Goal: Check status: Check status

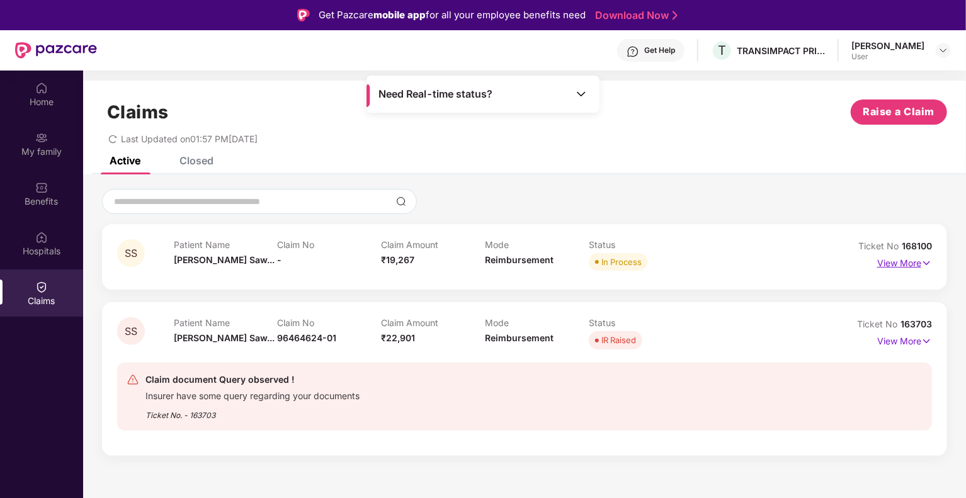
click at [919, 259] on p "View More" at bounding box center [904, 261] width 55 height 17
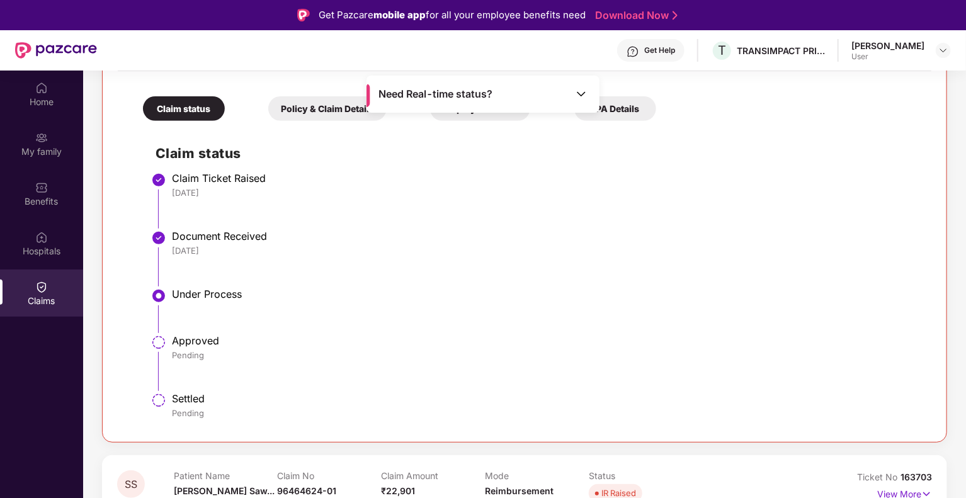
scroll to position [317, 0]
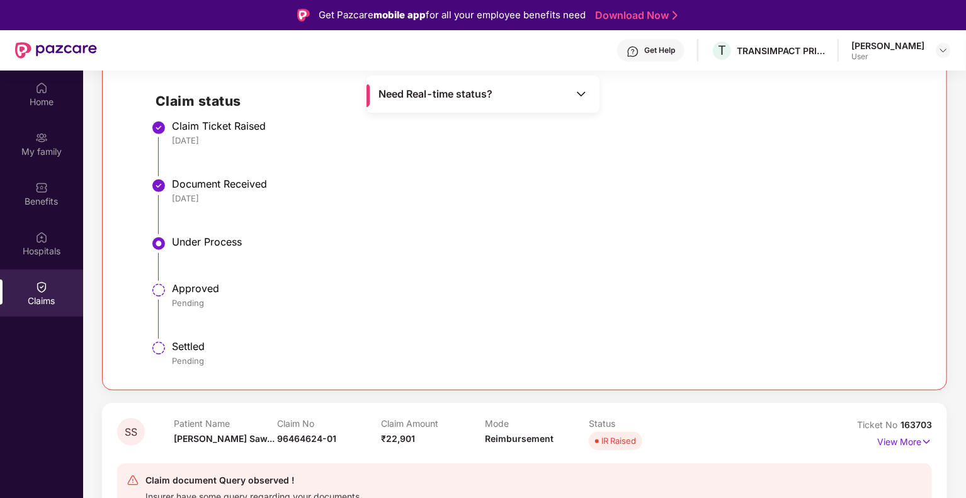
click at [191, 293] on div "Approved" at bounding box center [545, 288] width 747 height 13
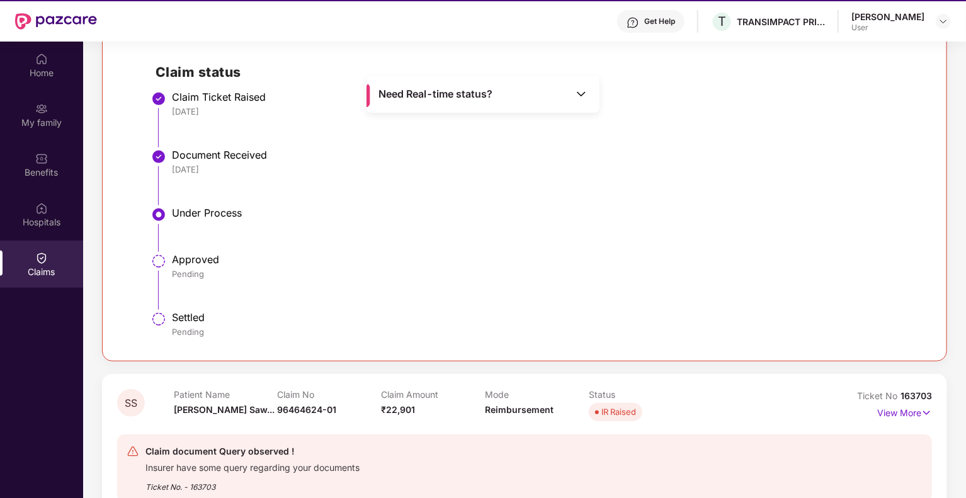
scroll to position [71, 0]
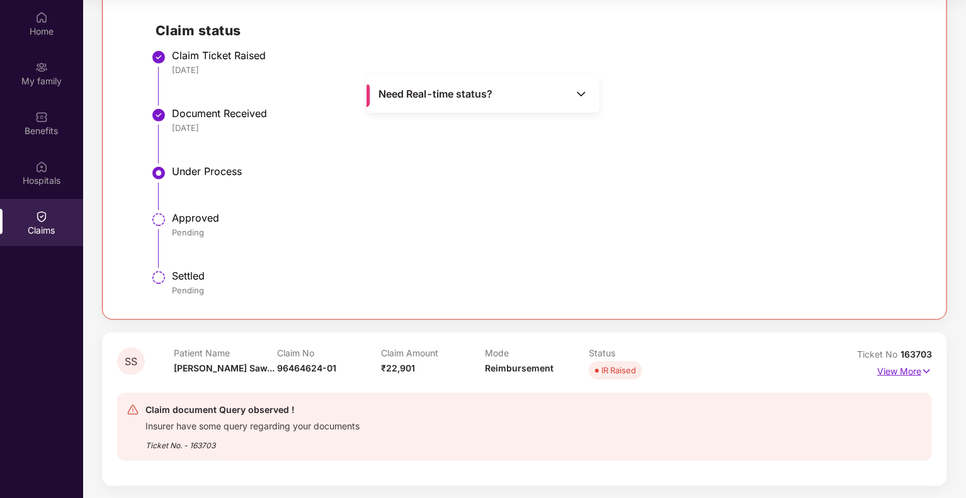
click at [915, 368] on p "View More" at bounding box center [904, 369] width 55 height 17
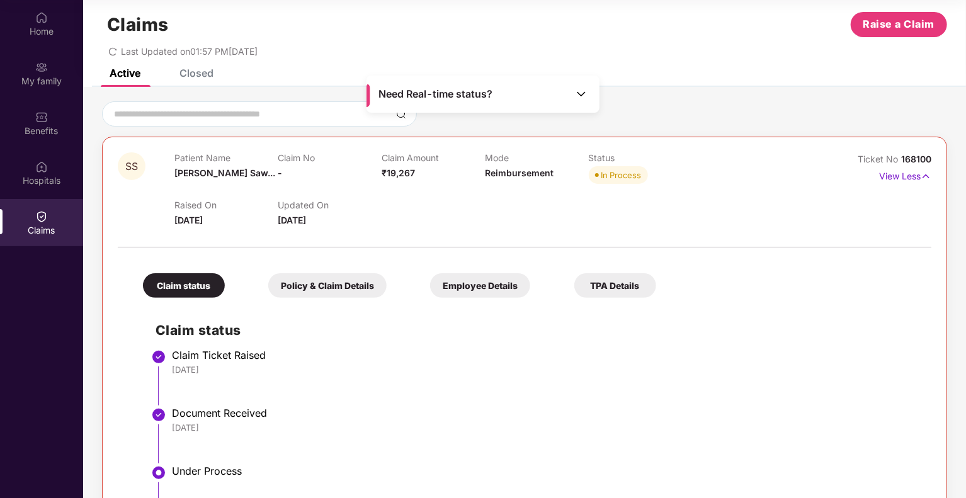
scroll to position [0, 0]
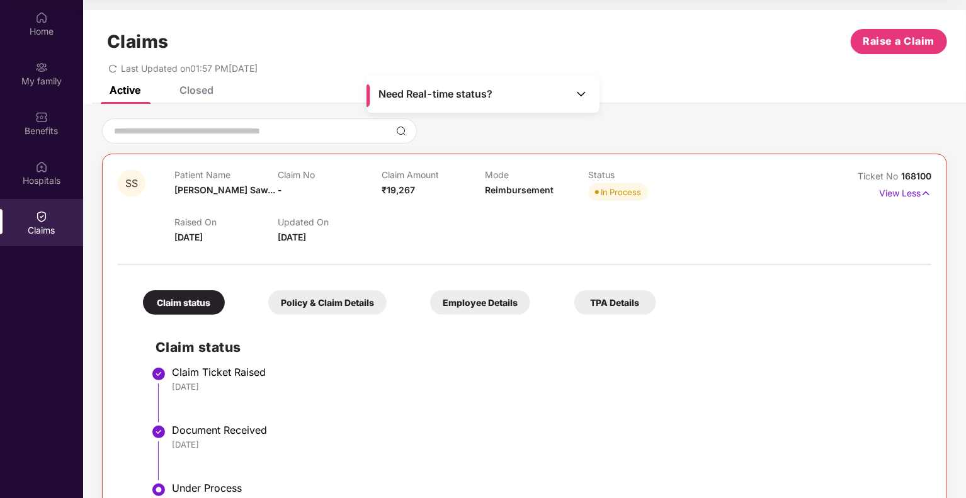
click at [579, 91] on img at bounding box center [581, 94] width 13 height 13
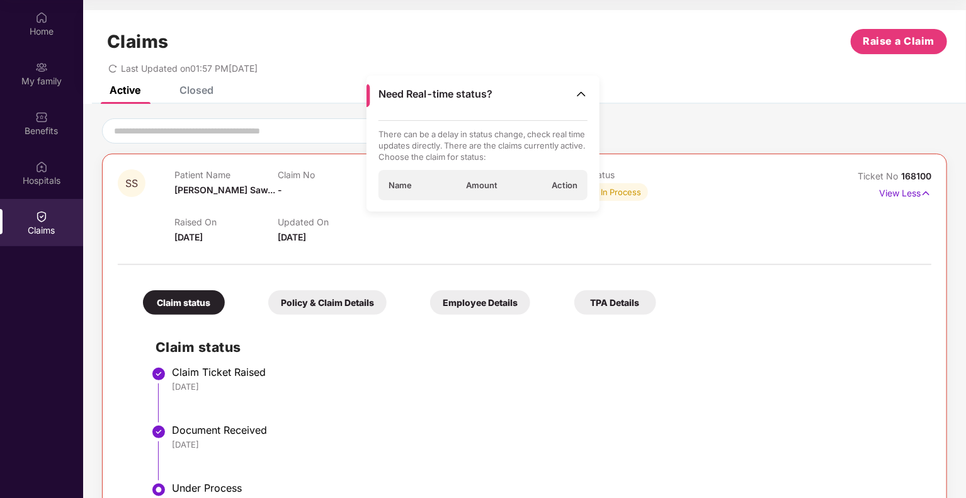
click at [638, 85] on div "Claims Raise a Claim Last Updated on 01:57 PM[DATE]" at bounding box center [524, 48] width 883 height 76
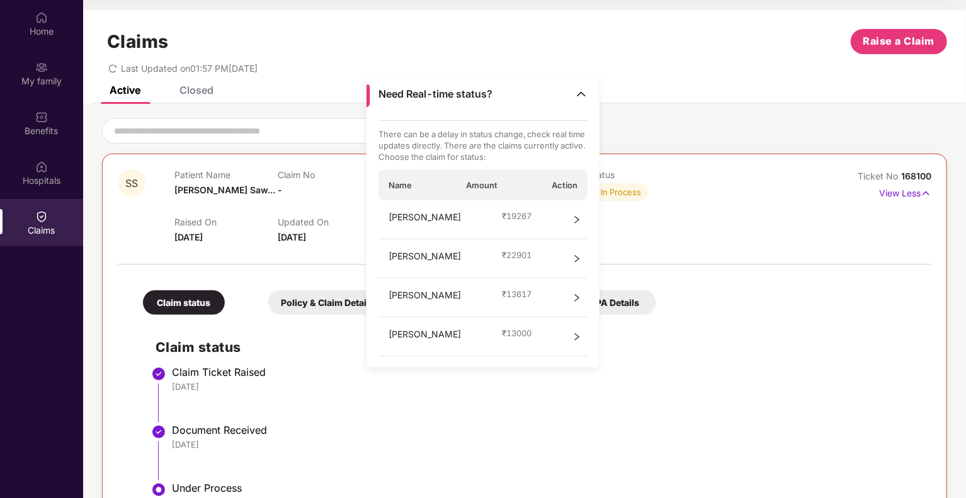
click at [672, 89] on div "Active Closed" at bounding box center [524, 95] width 883 height 18
click at [579, 90] on img at bounding box center [581, 94] width 13 height 13
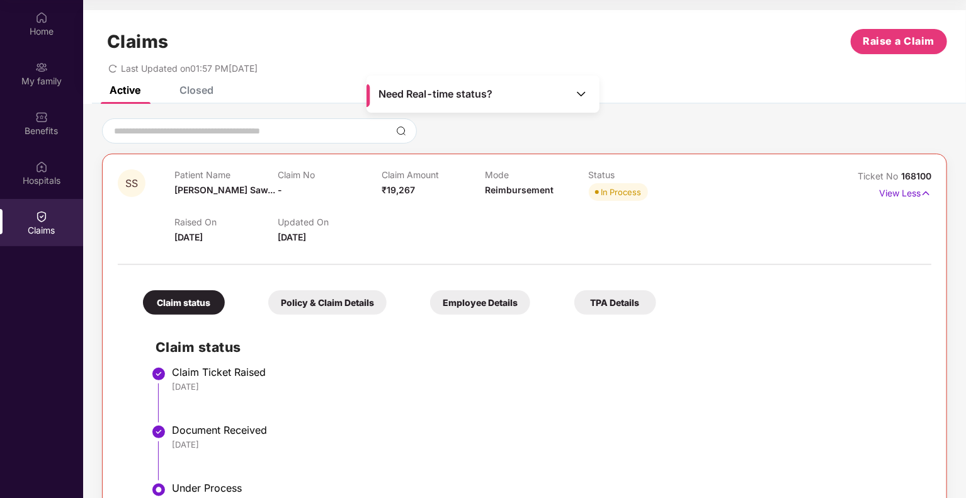
click at [213, 88] on div "Active Closed" at bounding box center [524, 95] width 883 height 18
click at [203, 88] on div "Closed" at bounding box center [196, 90] width 34 height 13
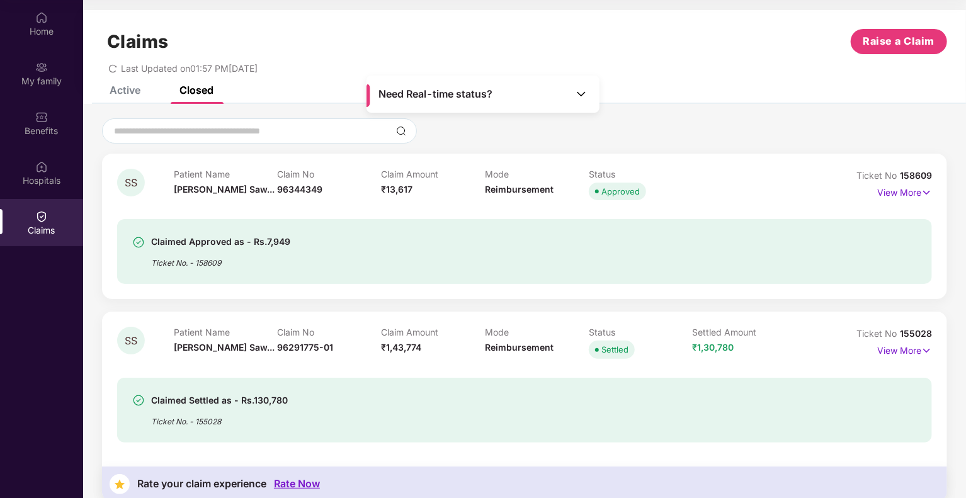
click at [127, 85] on div "Claims Raise a Claim Last Updated on 01:57 PM[DATE]" at bounding box center [524, 48] width 883 height 76
click at [127, 86] on div "Active" at bounding box center [125, 90] width 31 height 13
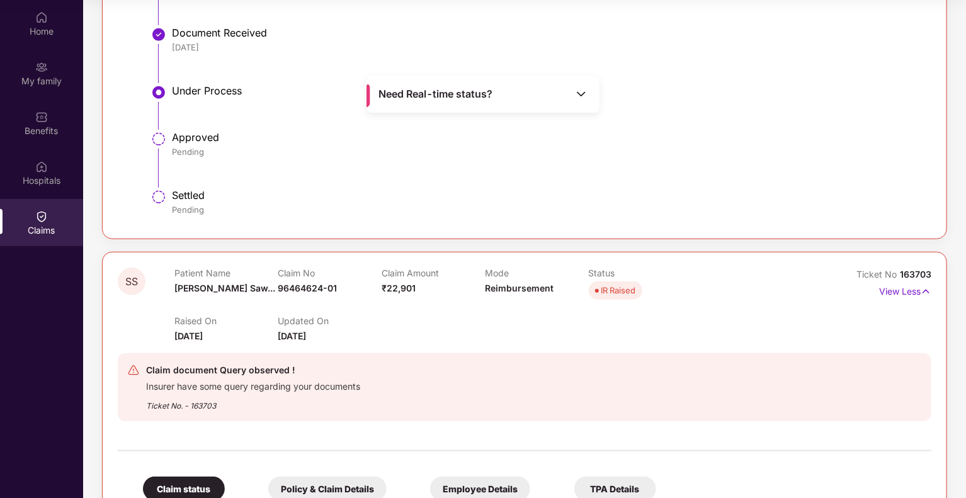
scroll to position [504, 0]
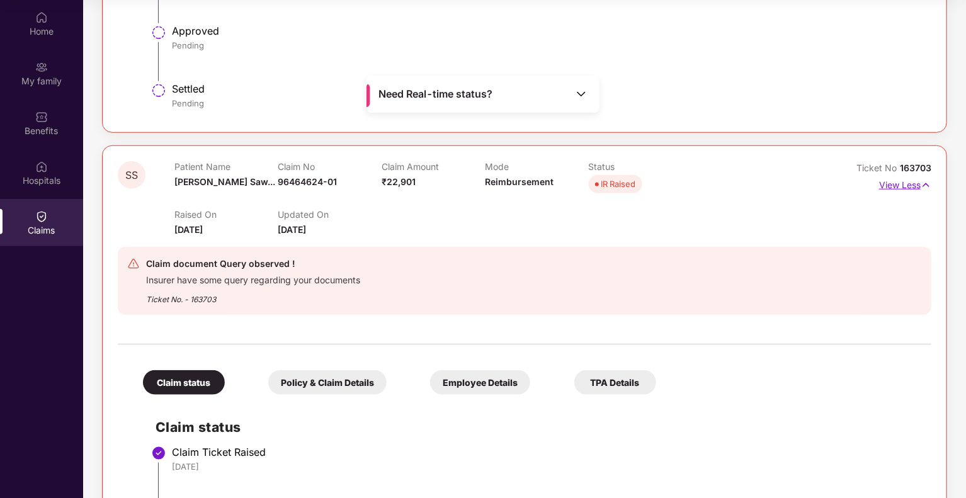
click at [922, 183] on img at bounding box center [925, 185] width 11 height 14
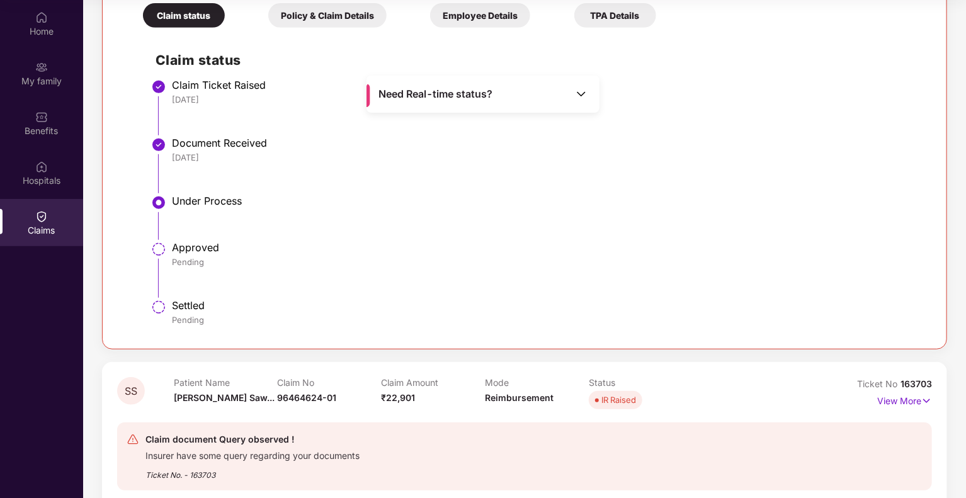
scroll to position [317, 0]
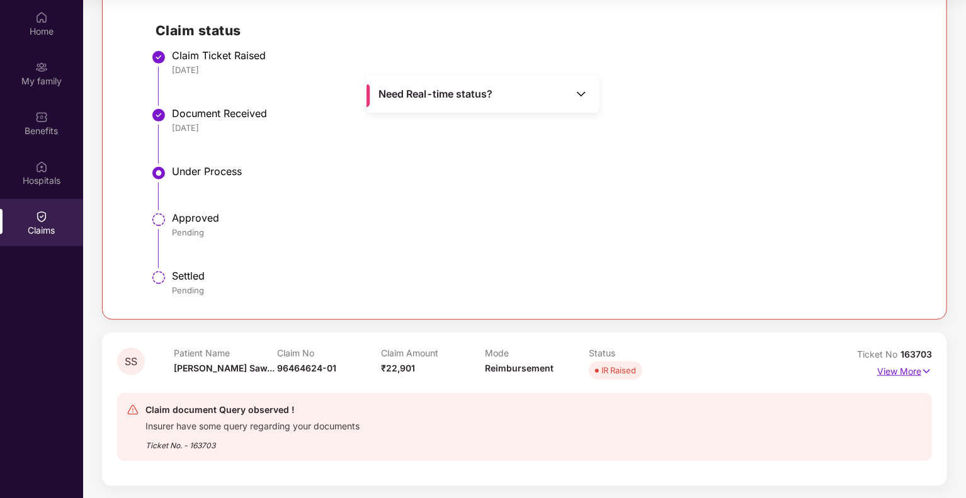
click at [922, 368] on img at bounding box center [926, 371] width 11 height 14
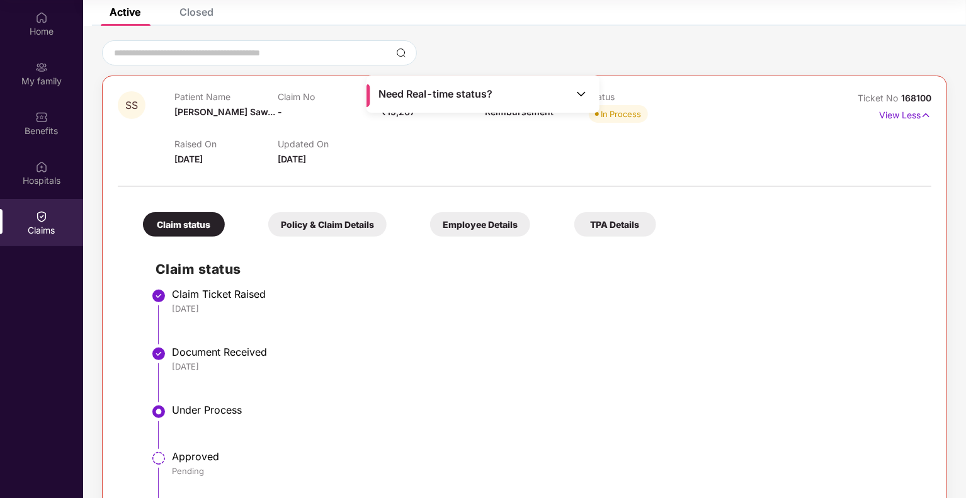
scroll to position [65, 0]
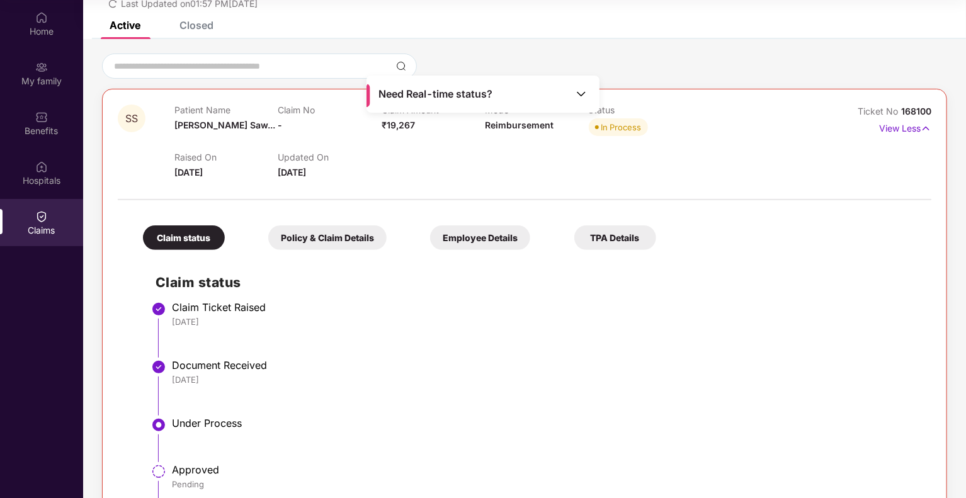
click at [776, 184] on div at bounding box center [524, 193] width 813 height 26
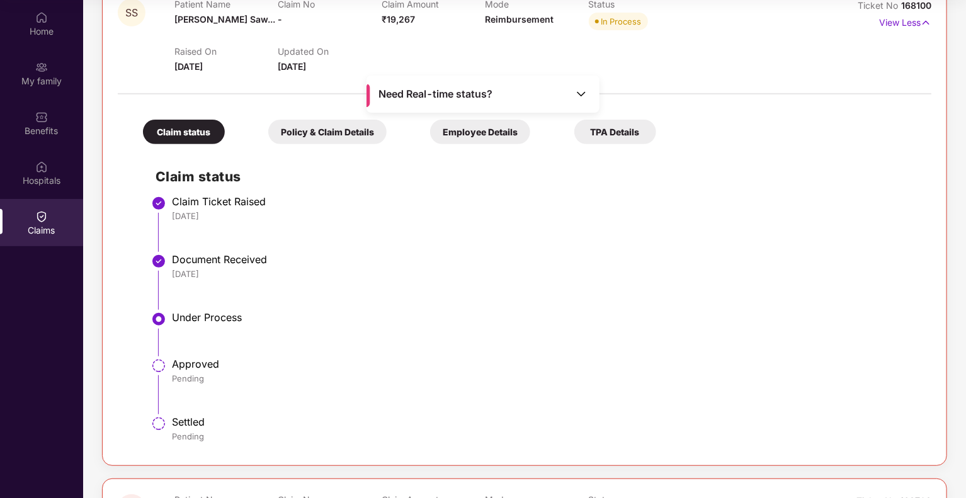
scroll to position [191, 0]
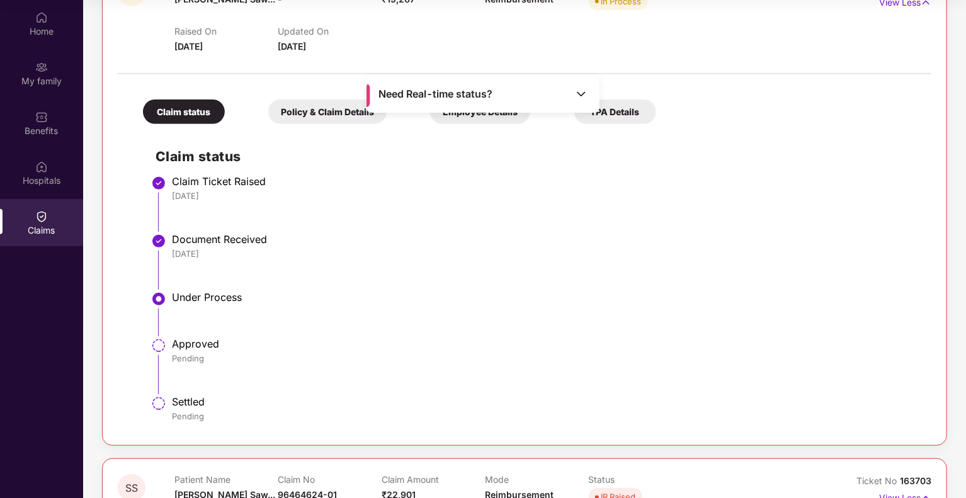
click at [335, 110] on div "Policy & Claim Details" at bounding box center [327, 111] width 118 height 25
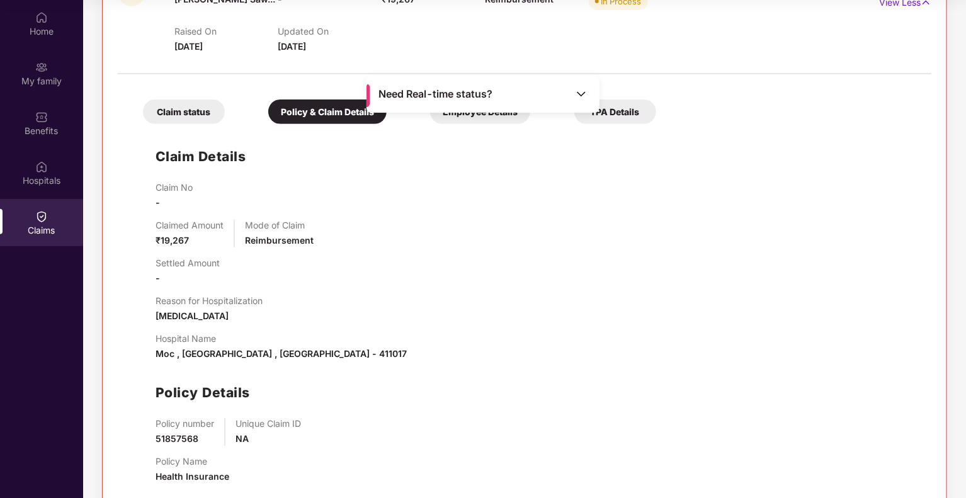
click at [187, 109] on div "Claim status" at bounding box center [184, 111] width 82 height 25
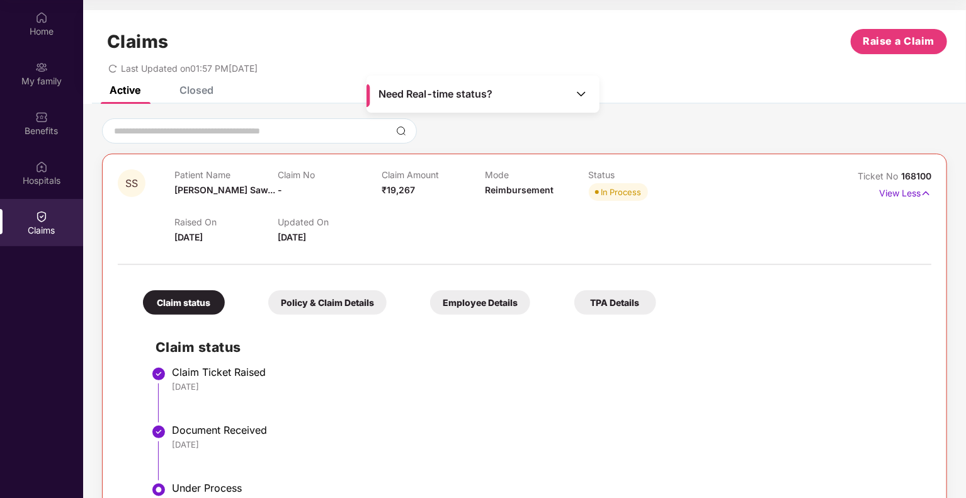
scroll to position [0, 0]
